Goal: Task Accomplishment & Management: Manage account settings

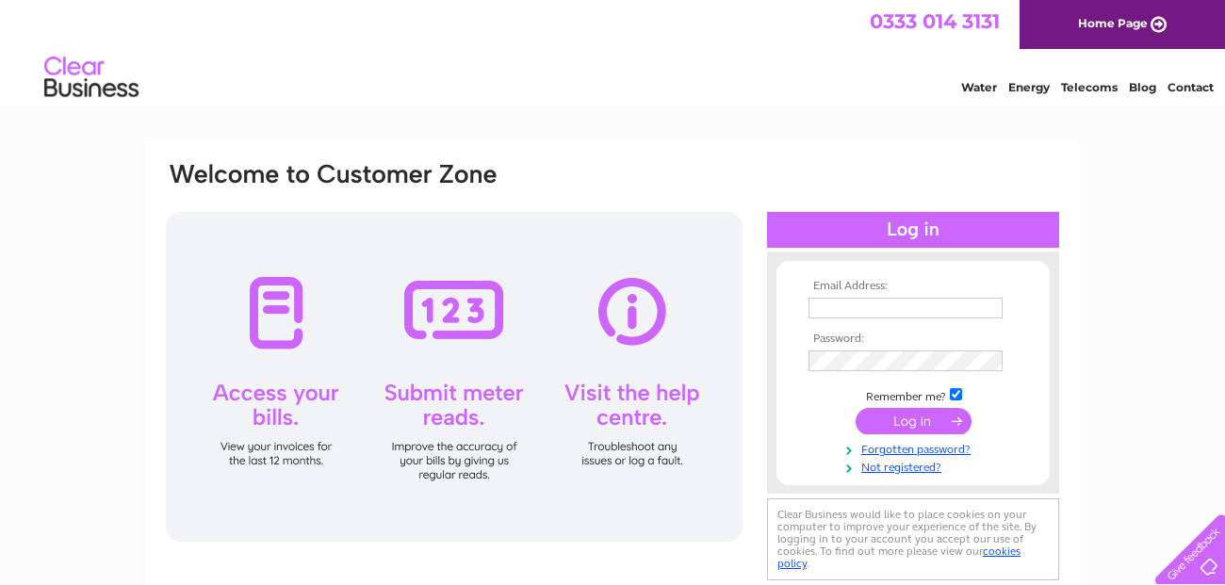
type input "jmhwrexhamrail@gmail.com"
click at [905, 414] on input "submit" at bounding box center [914, 421] width 116 height 26
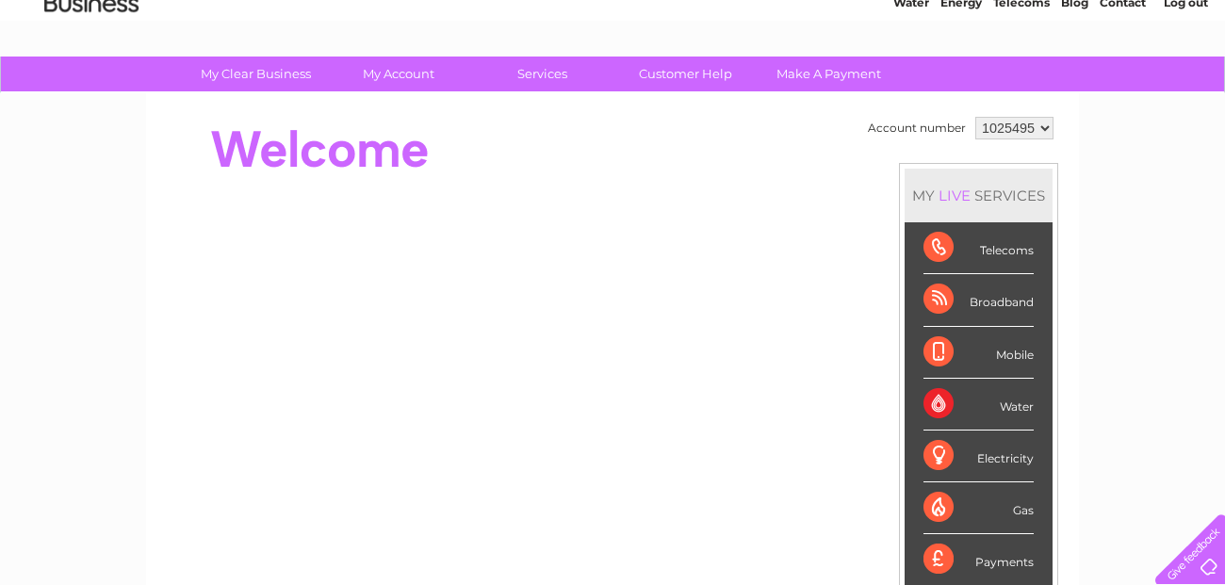
scroll to position [78, 0]
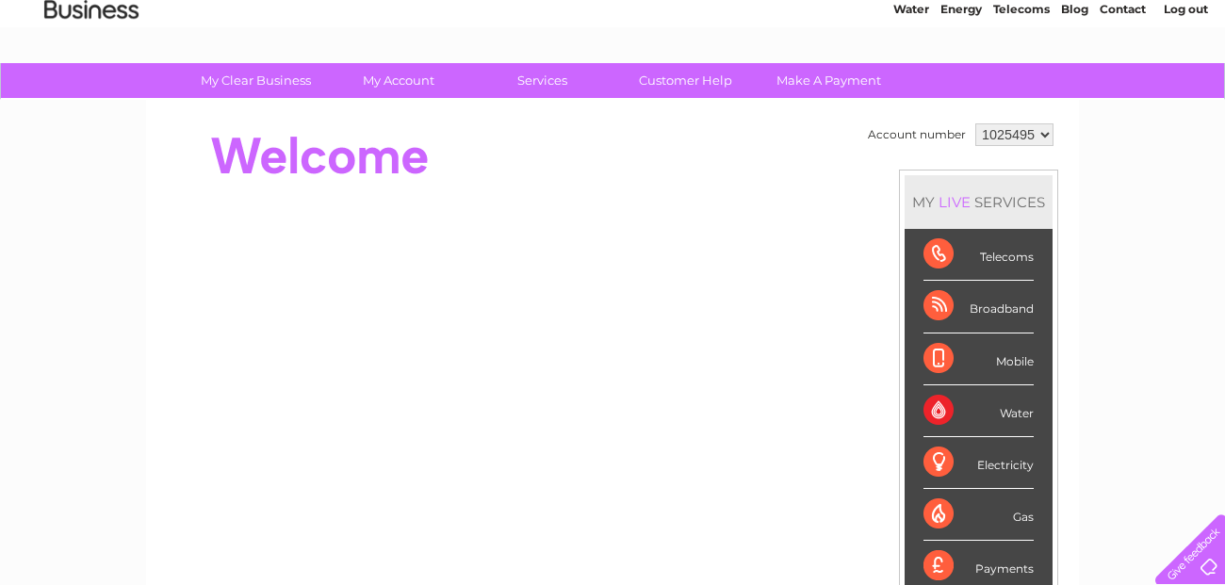
click at [996, 259] on div "Telecoms" at bounding box center [978, 255] width 110 height 52
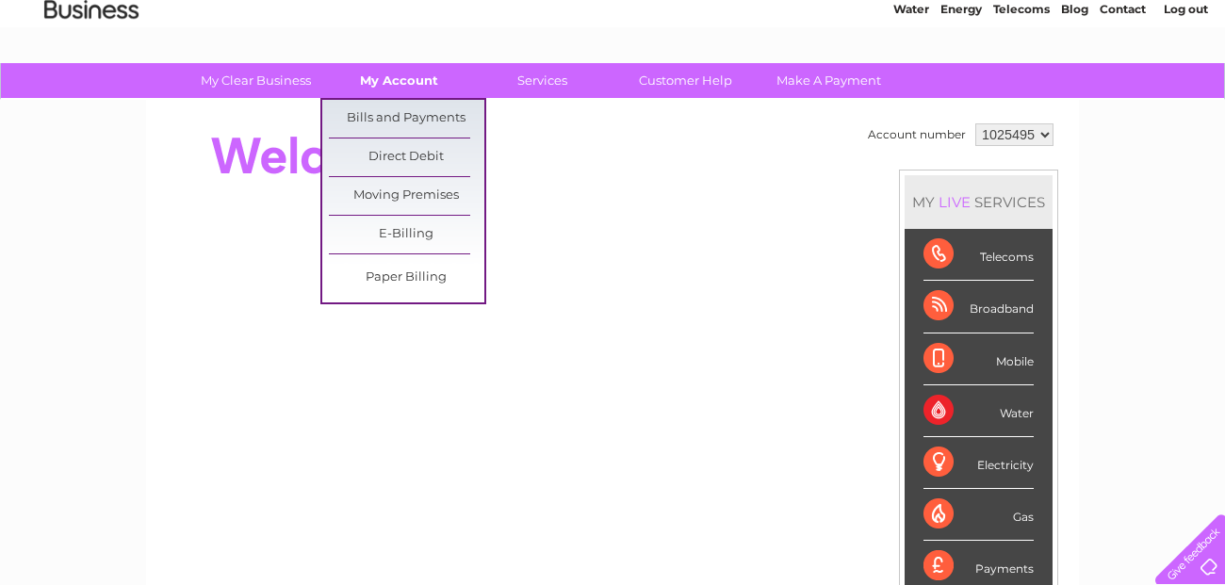
click at [404, 82] on link "My Account" at bounding box center [398, 80] width 155 height 35
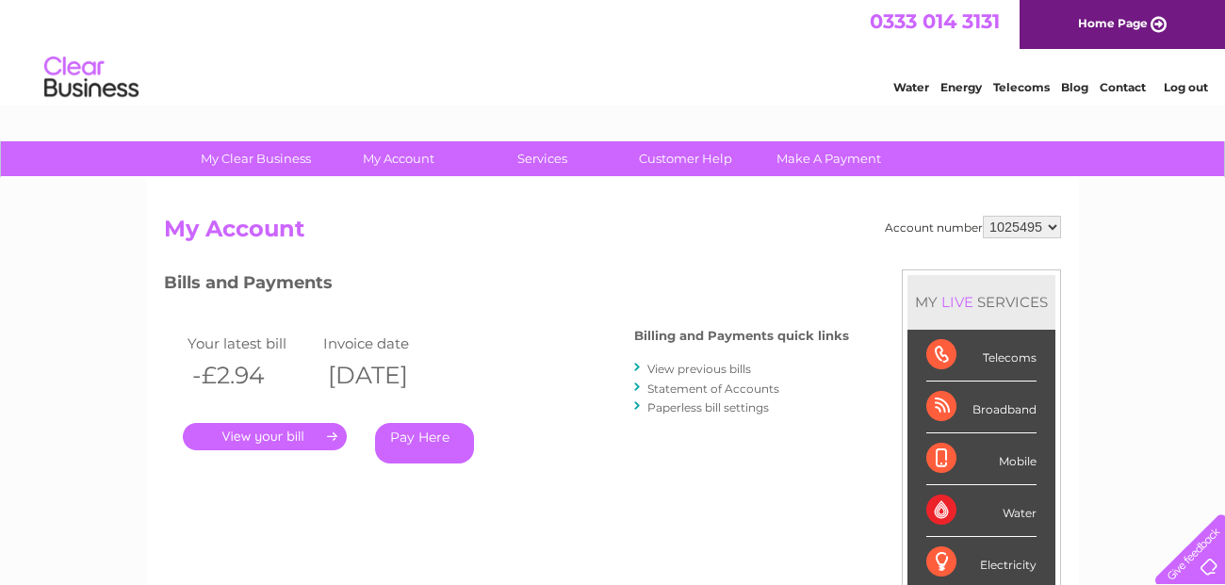
click at [277, 438] on link "." at bounding box center [265, 436] width 164 height 27
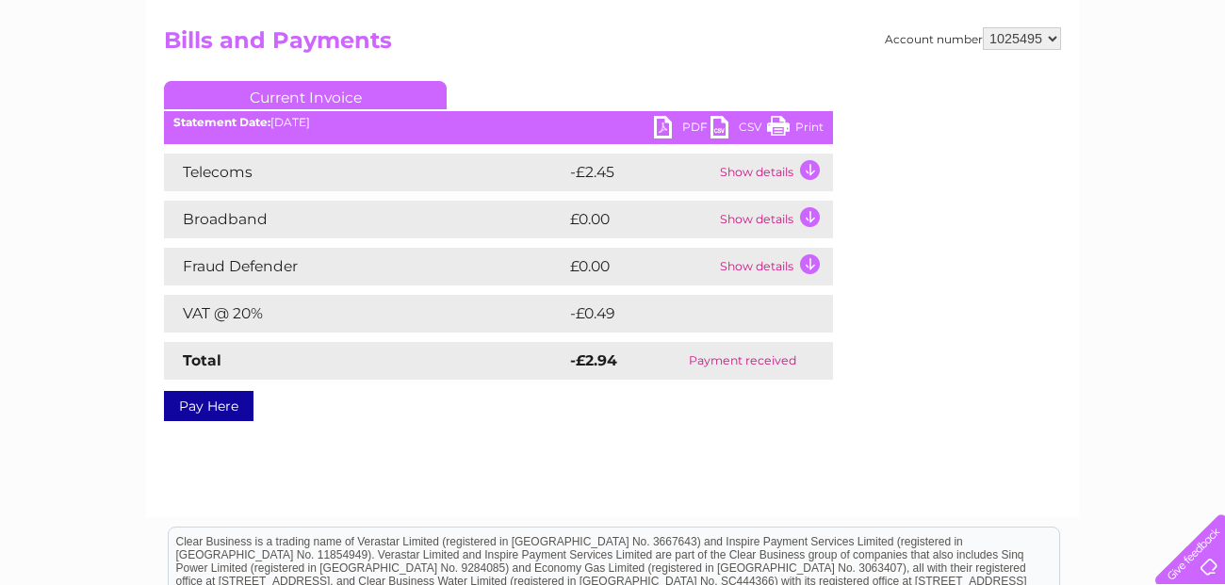
scroll to position [187, 0]
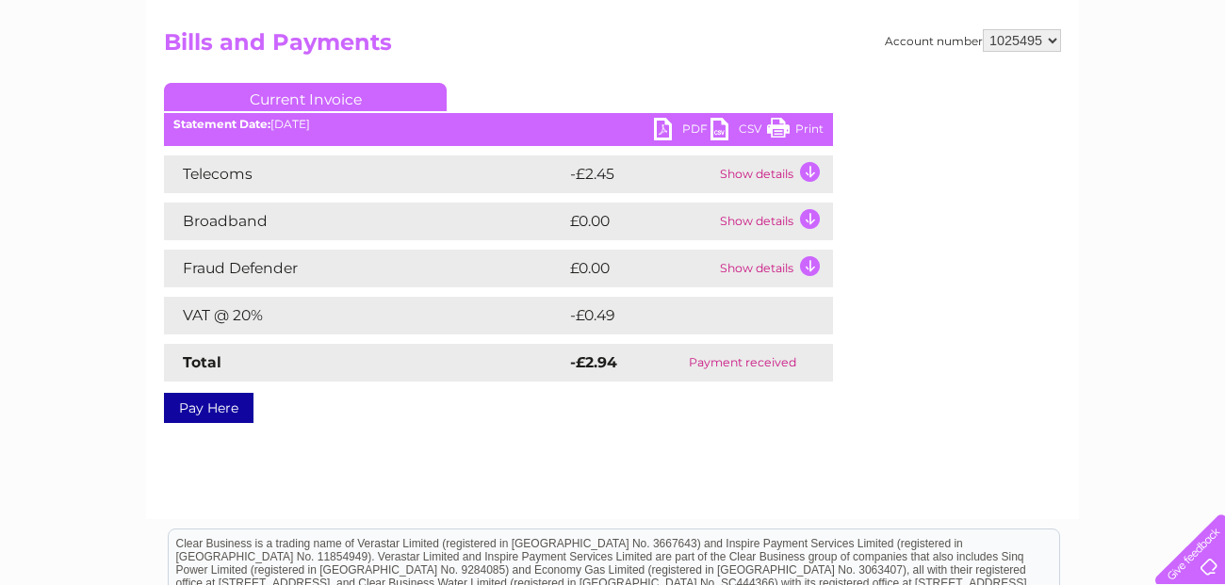
click at [694, 127] on link "PDF" at bounding box center [682, 131] width 57 height 27
